Goal: Find specific page/section: Find specific page/section

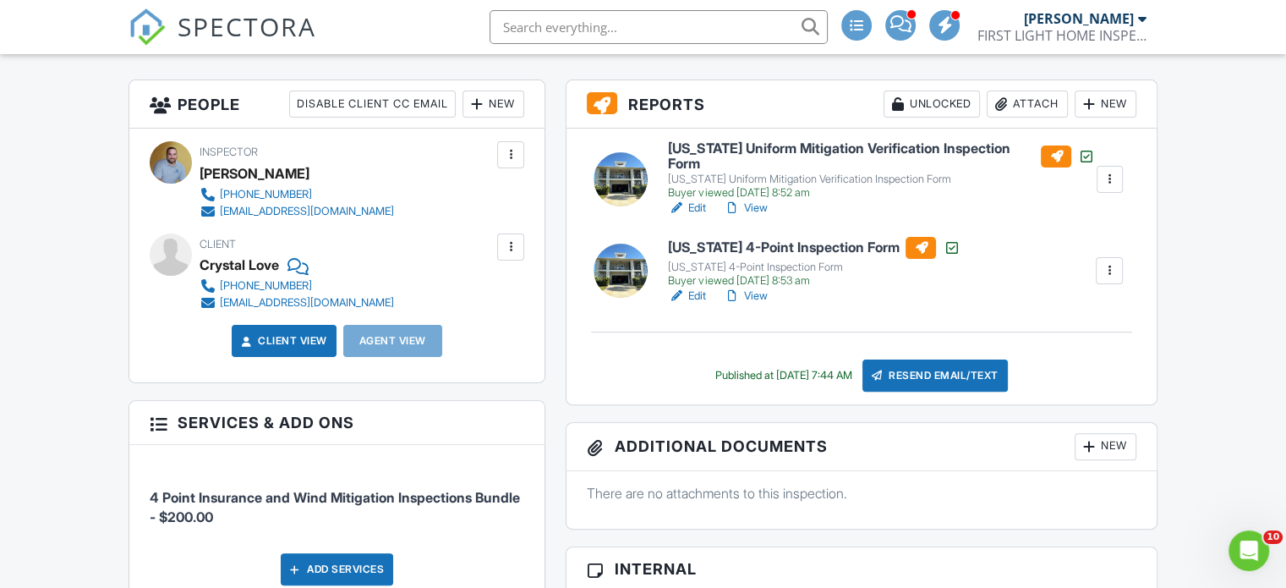
click at [748, 200] on link "View" at bounding box center [745, 208] width 44 height 17
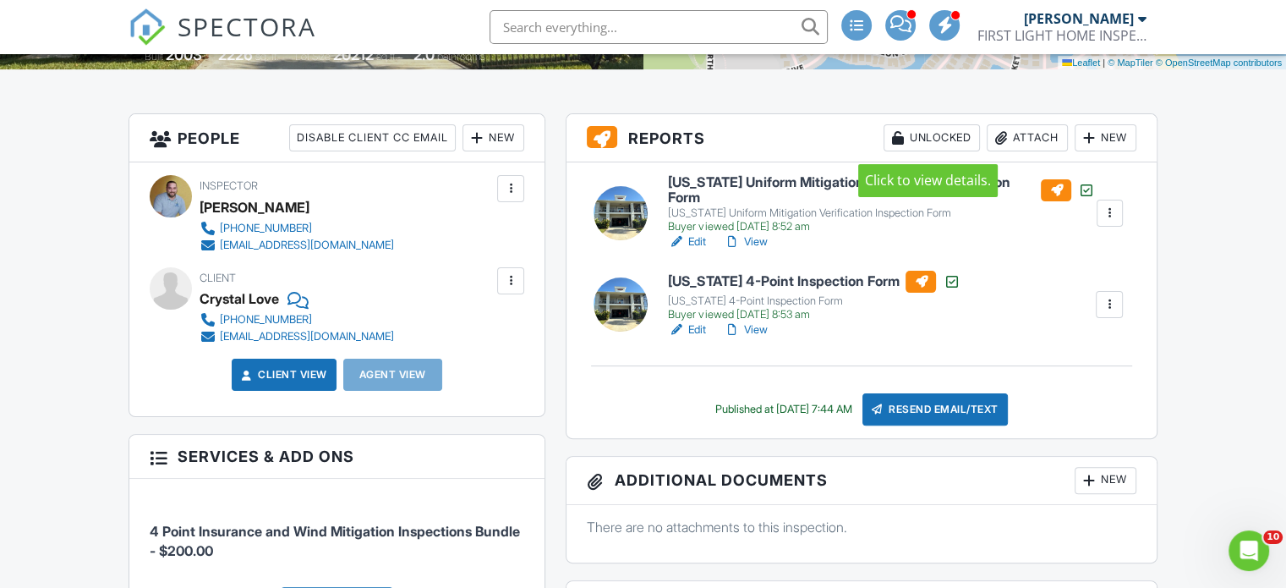
scroll to position [381, 0]
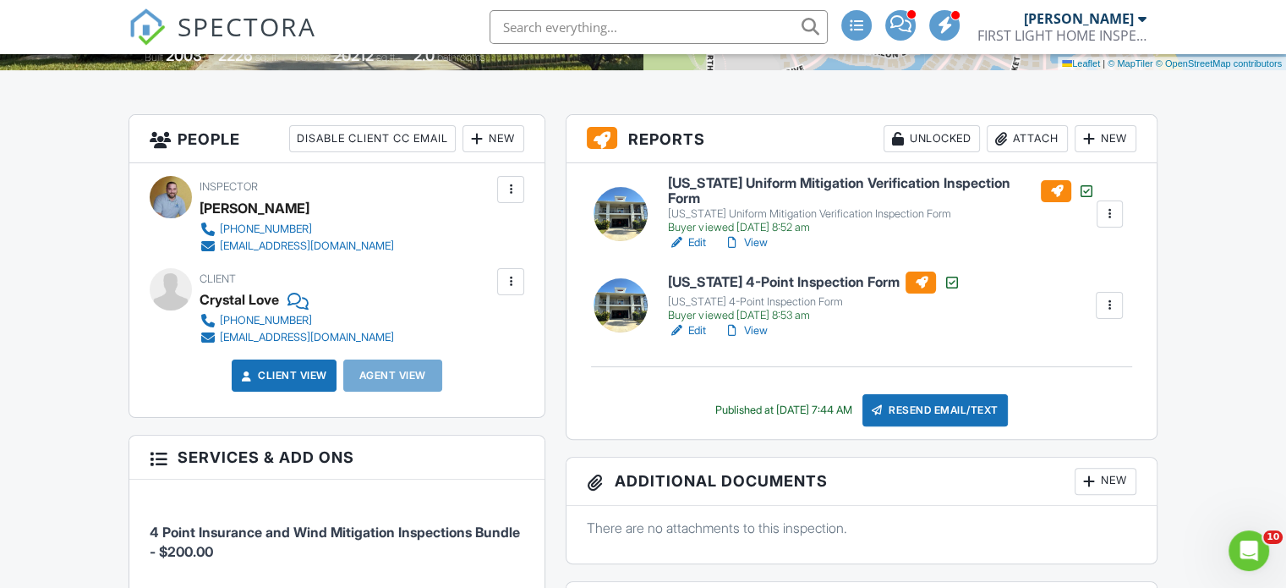
click at [761, 322] on link "View" at bounding box center [745, 330] width 44 height 17
click at [1112, 298] on div at bounding box center [1109, 305] width 17 height 17
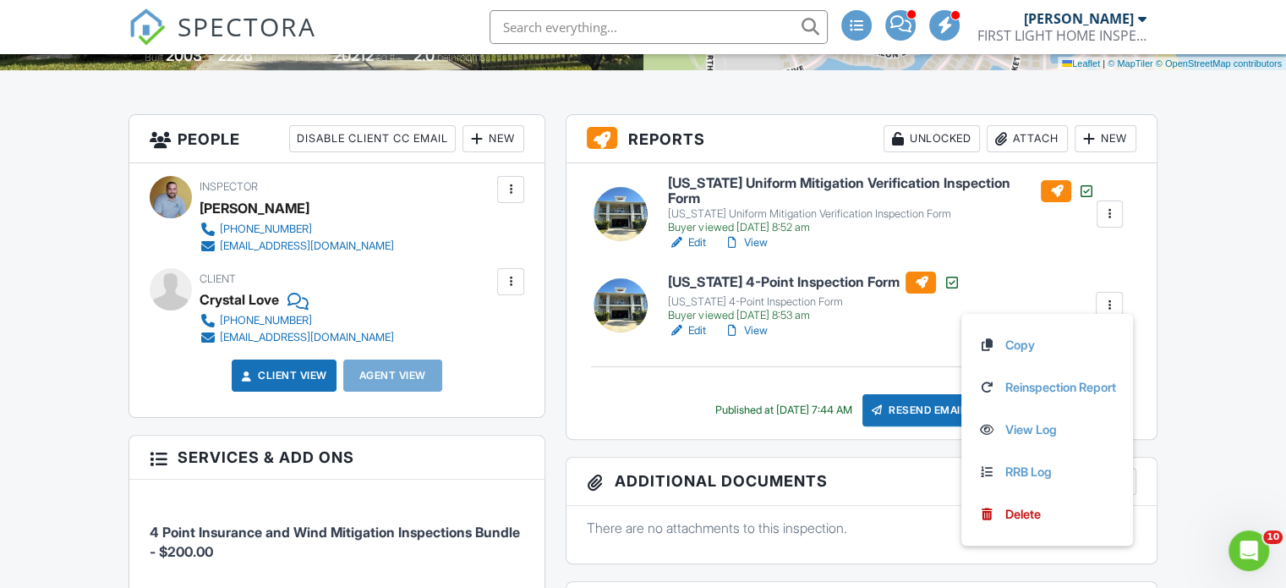
click at [753, 322] on link "View" at bounding box center [745, 330] width 44 height 17
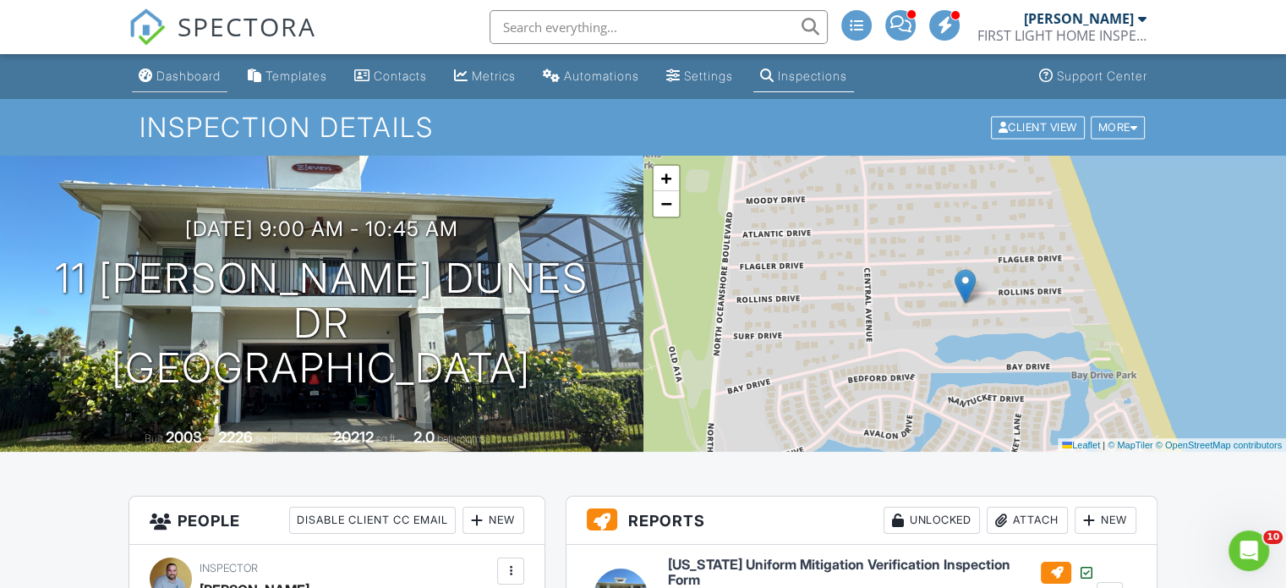
click at [180, 75] on div "Dashboard" at bounding box center [188, 76] width 64 height 14
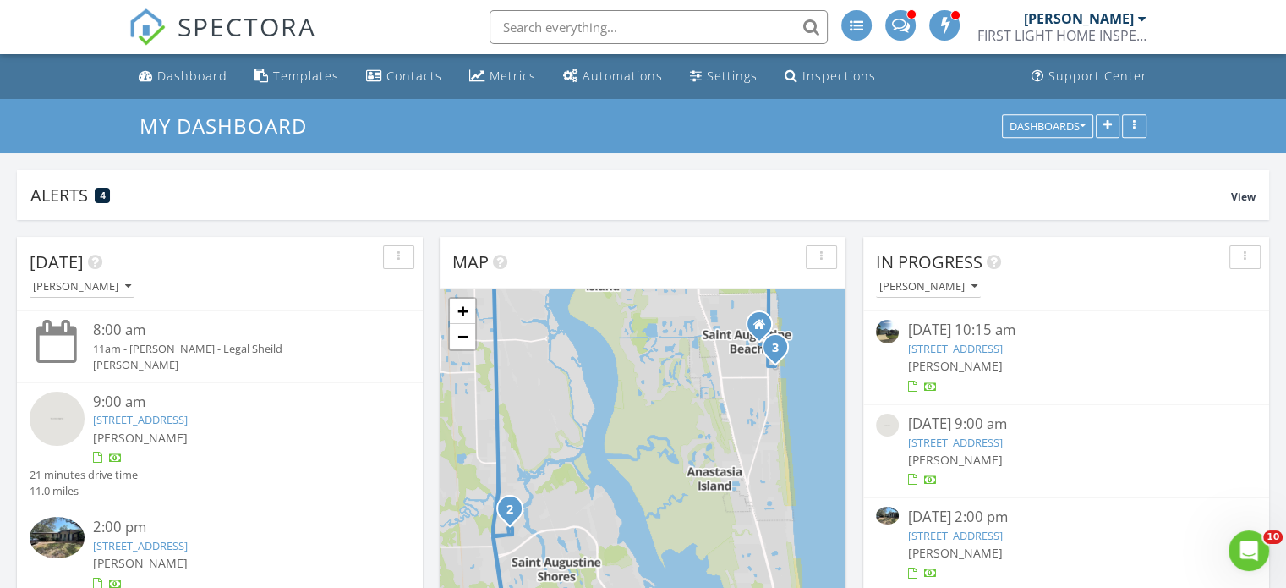
scroll to position [247, 0]
